Goal: Navigation & Orientation: Find specific page/section

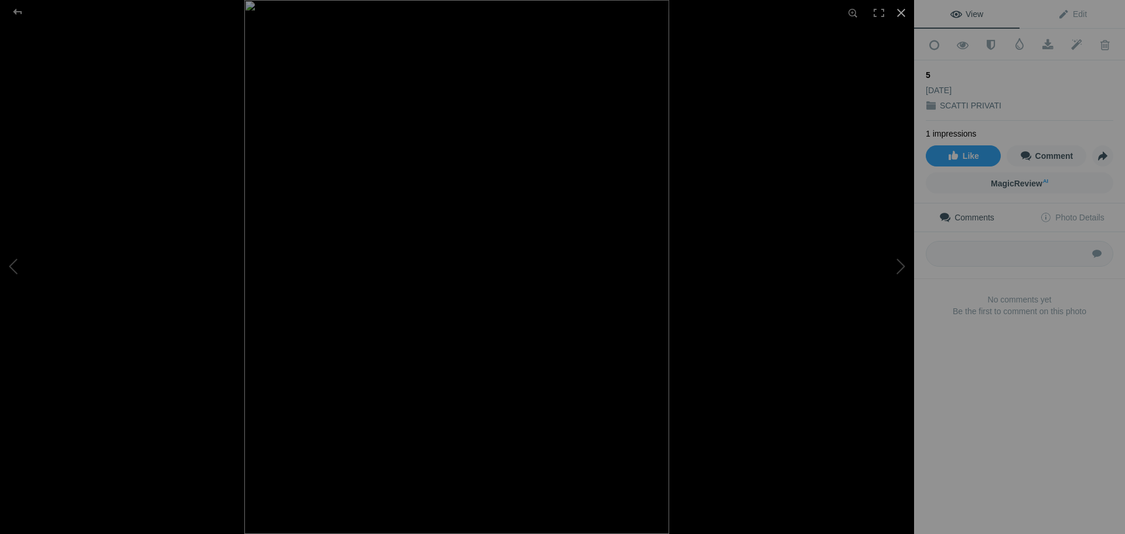
click at [898, 8] on div at bounding box center [901, 13] width 26 height 26
